Goal: Obtain resource: Download file/media

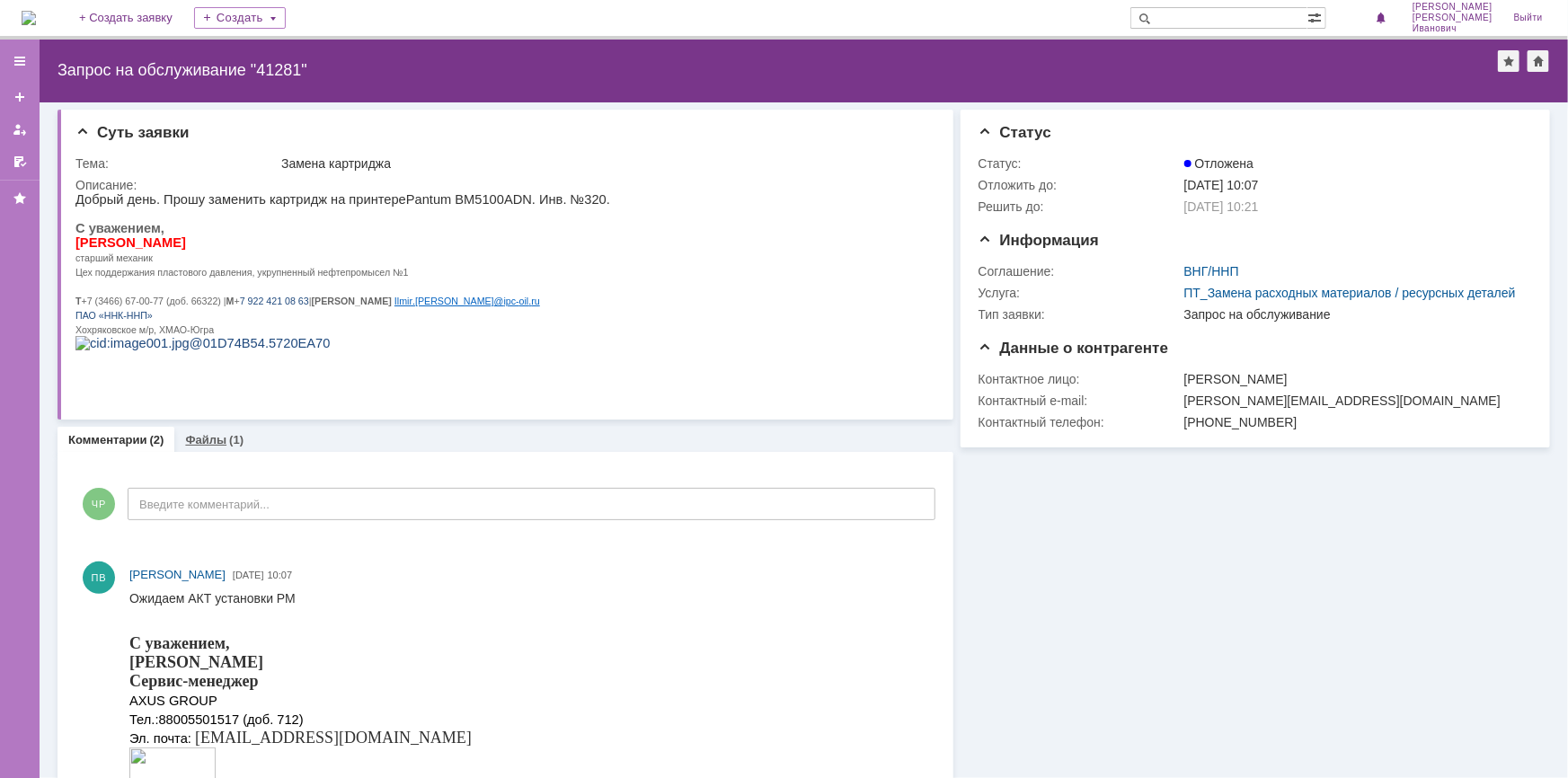
click at [203, 439] on link "Файлы" at bounding box center [206, 440] width 41 height 14
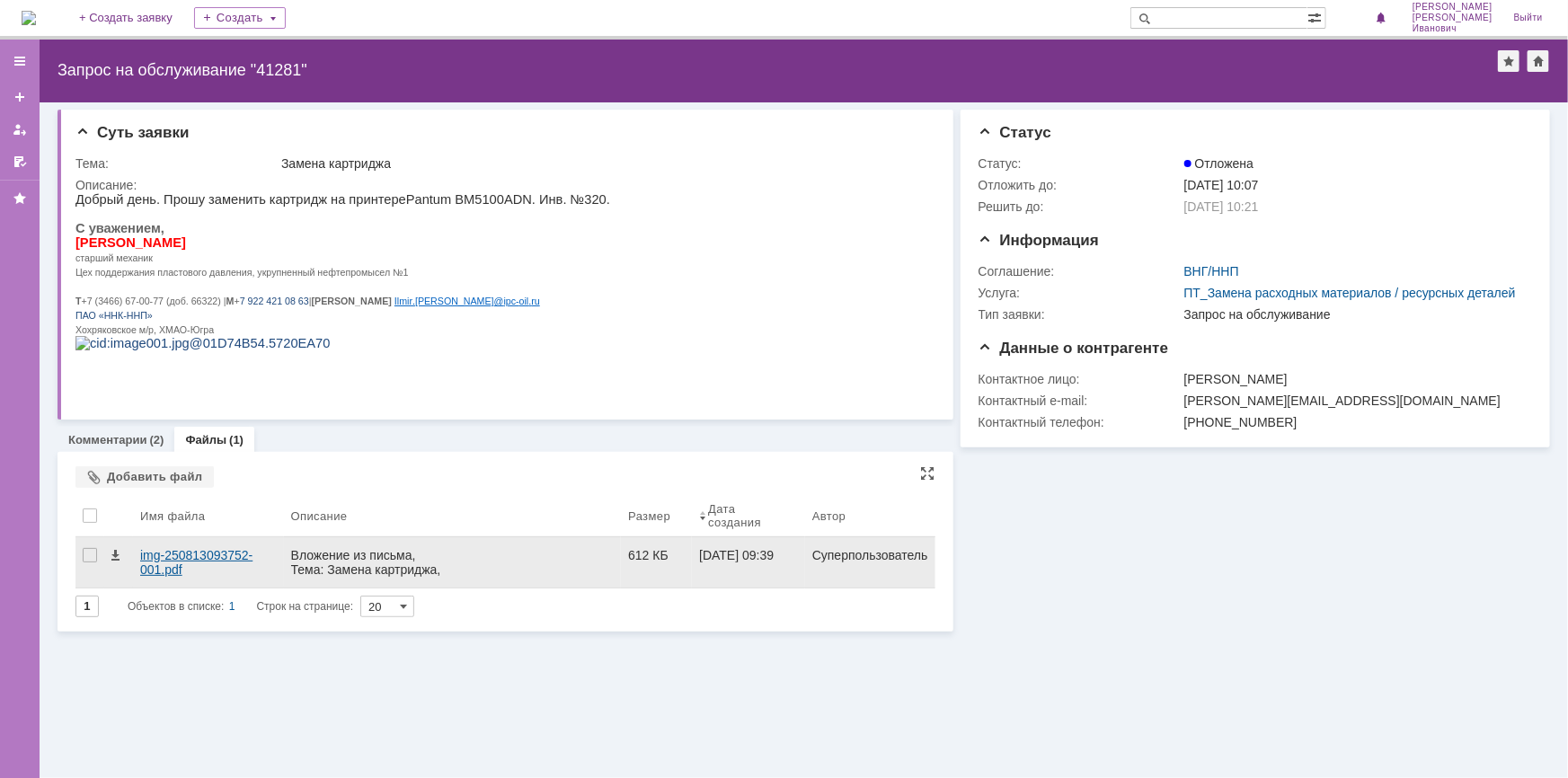
click at [173, 549] on div "img-250813093752-001.pdf" at bounding box center [208, 562] width 137 height 29
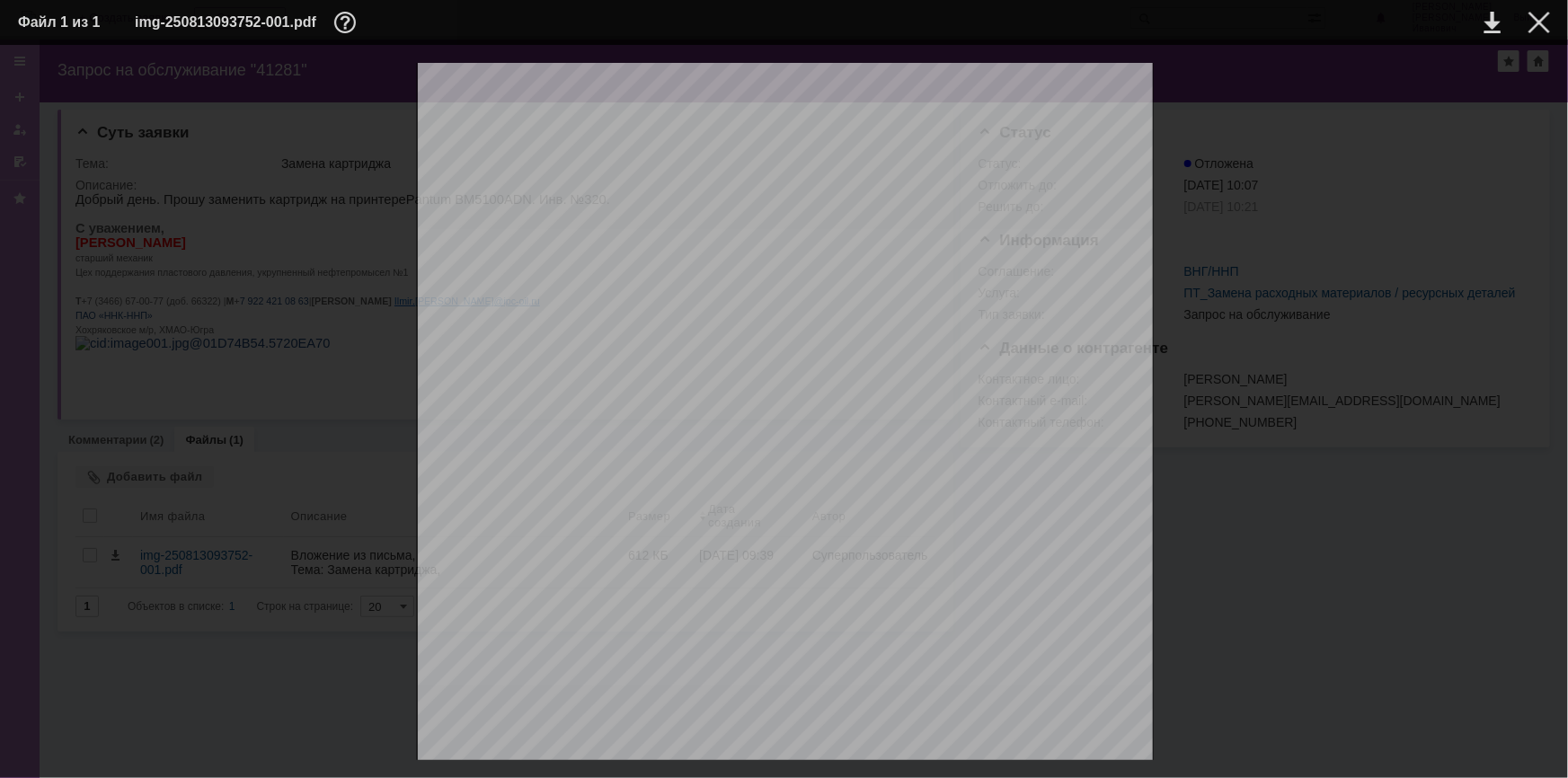
scroll to position [81, 0]
click at [1541, 22] on div at bounding box center [1539, 23] width 22 height 22
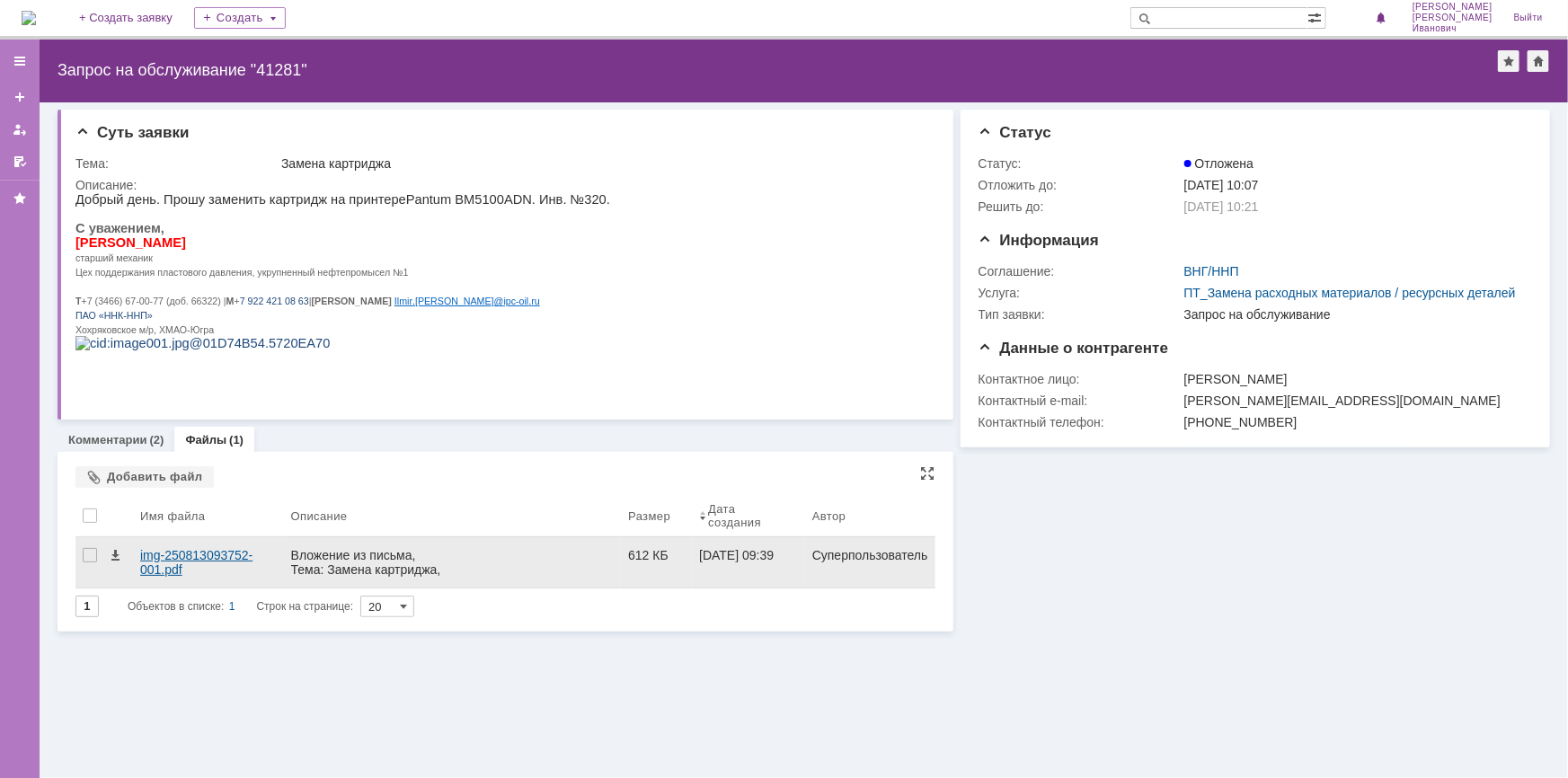
click at [274, 549] on div "img-250813093752-001.pdf" at bounding box center [208, 562] width 137 height 29
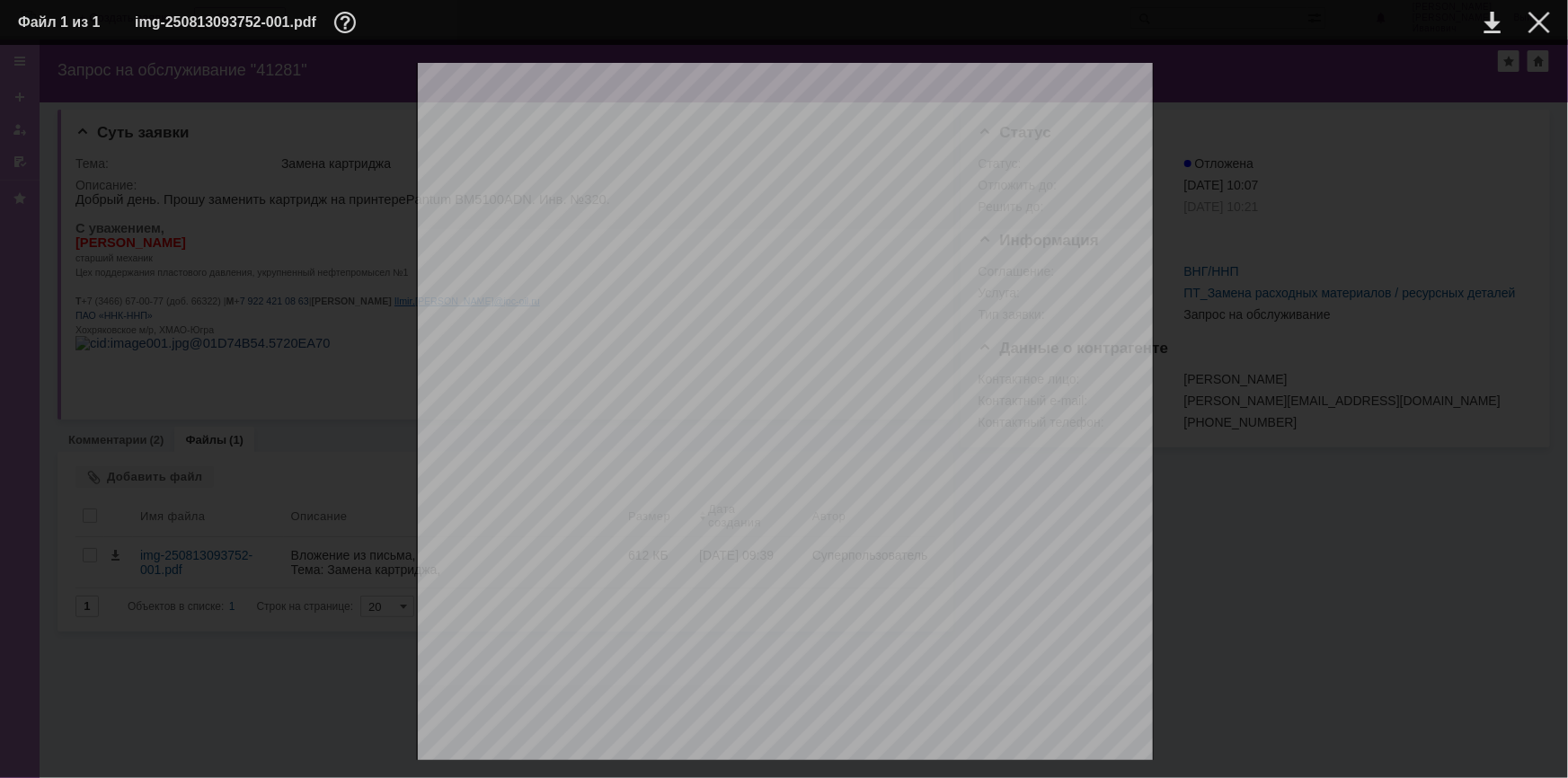
scroll to position [153, 0]
click at [1542, 26] on div at bounding box center [1539, 23] width 22 height 22
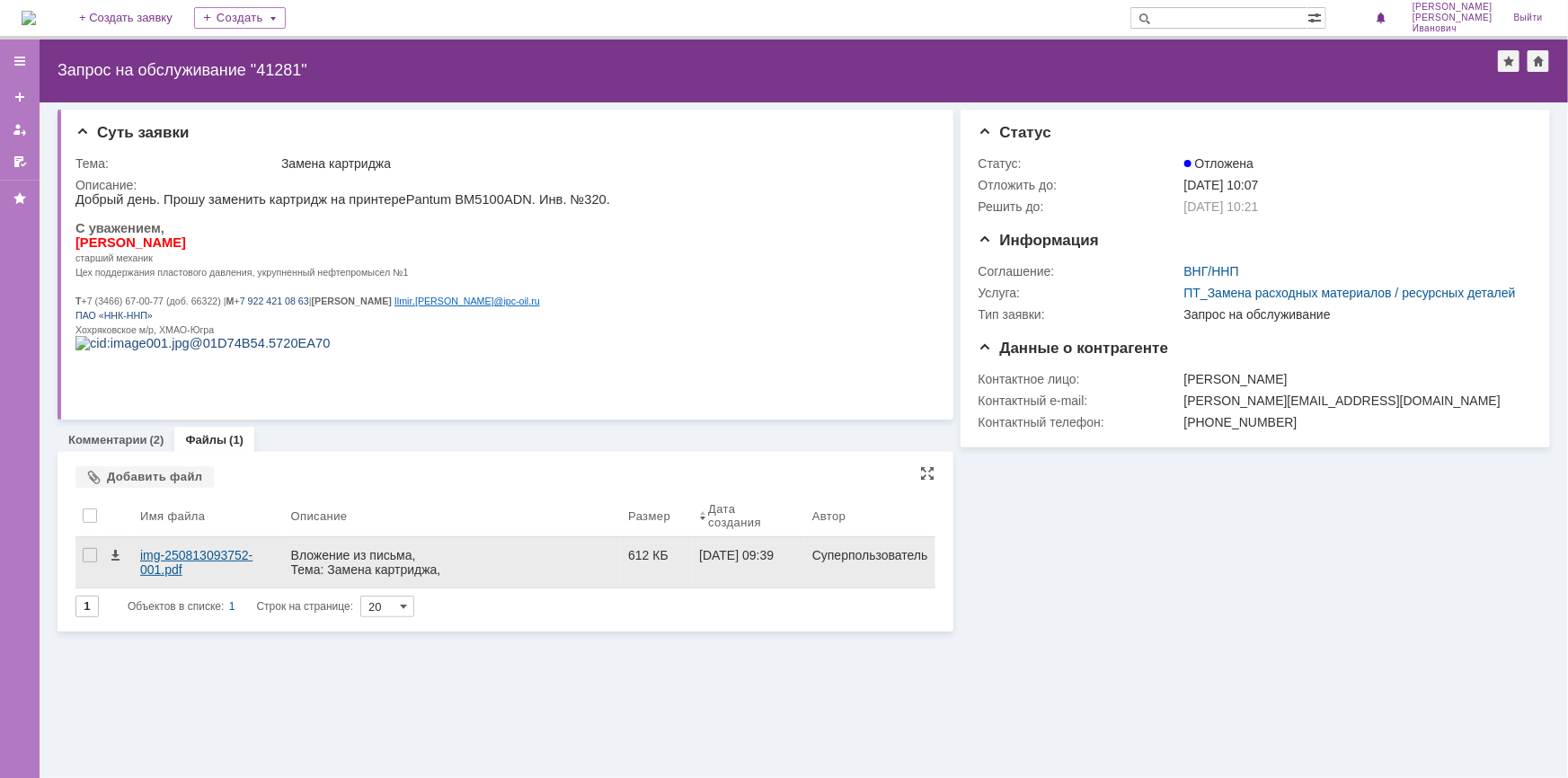
click at [244, 549] on div "img-250813093752-001.pdf" at bounding box center [208, 562] width 137 height 29
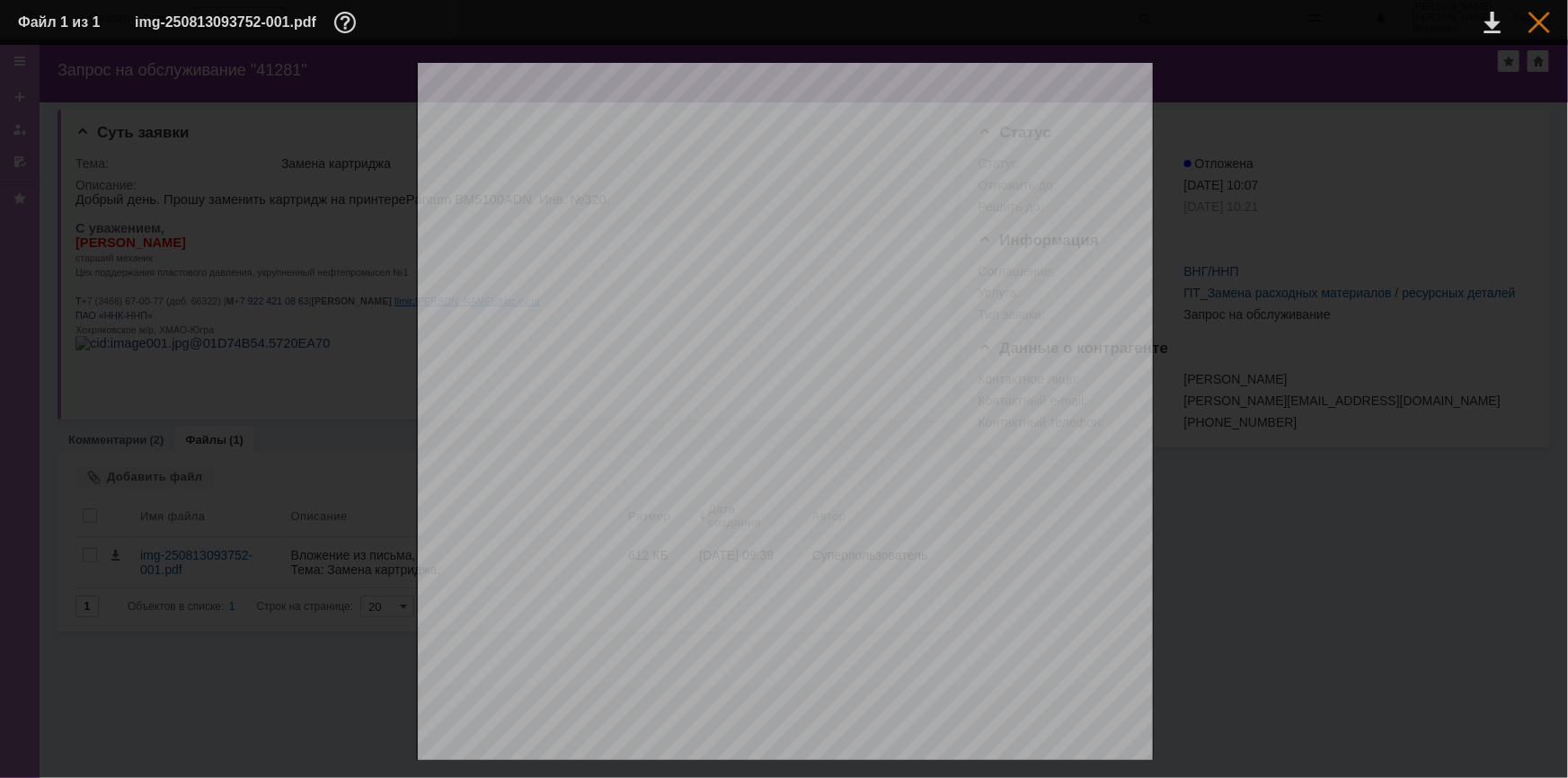
click at [1536, 23] on div at bounding box center [1539, 23] width 22 height 22
